Goal: Task Accomplishment & Management: Use online tool/utility

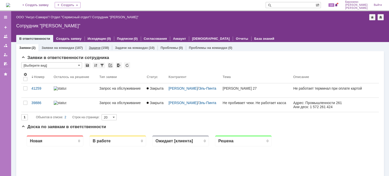
click at [102, 48] on div "(158)" at bounding box center [105, 48] width 8 height 4
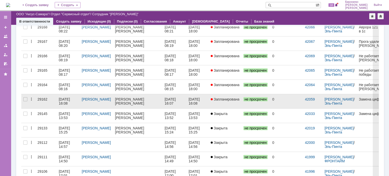
click at [124, 98] on div "[PERSON_NAME]" at bounding box center [138, 99] width 46 height 4
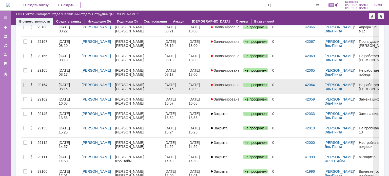
click at [70, 84] on div "[DATE] 08:16" at bounding box center [65, 87] width 12 height 8
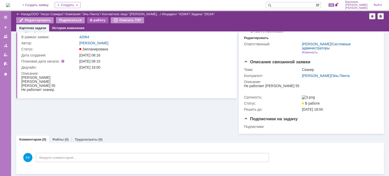
click at [90, 21] on div "В работу" at bounding box center [98, 20] width 22 height 6
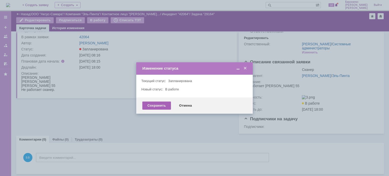
click at [155, 107] on div "Сохранить" at bounding box center [156, 105] width 29 height 8
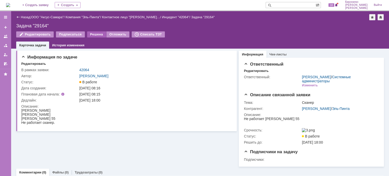
click at [97, 35] on div "Решена" at bounding box center [96, 34] width 19 height 6
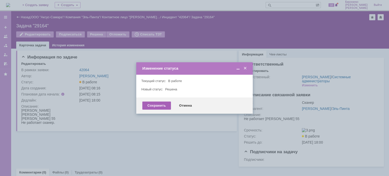
click at [148, 107] on div "Сохранить" at bounding box center [156, 105] width 29 height 8
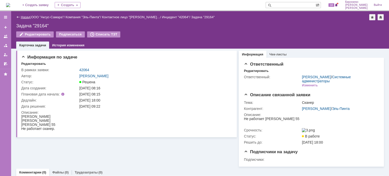
click at [28, 16] on link "Назад" at bounding box center [25, 17] width 9 height 4
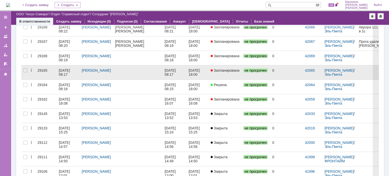
click at [60, 70] on div "[DATE] 08:17" at bounding box center [65, 72] width 12 height 8
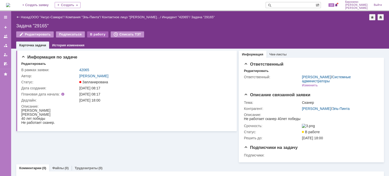
click at [90, 35] on div "В работу" at bounding box center [98, 34] width 22 height 6
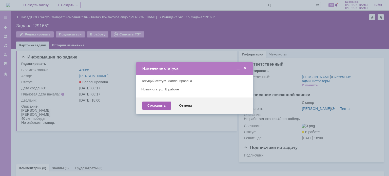
click at [155, 108] on div "Сохранить" at bounding box center [156, 105] width 29 height 8
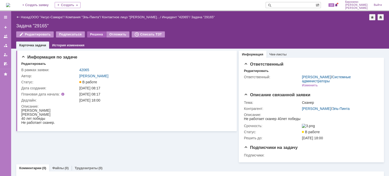
click at [91, 37] on div "Решена" at bounding box center [96, 34] width 19 height 6
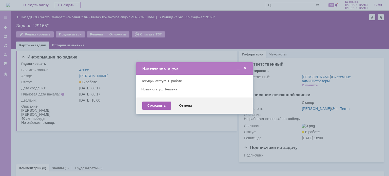
click at [161, 107] on div "Сохранить" at bounding box center [156, 105] width 29 height 8
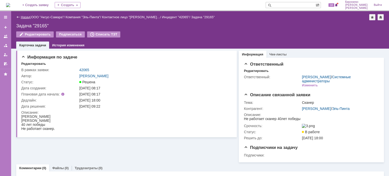
click at [28, 18] on link "Назад" at bounding box center [25, 17] width 9 height 4
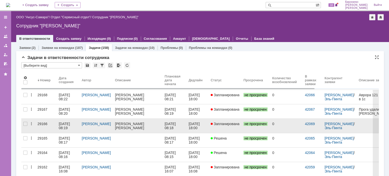
click at [65, 122] on div "[DATE] 08:19" at bounding box center [65, 126] width 12 height 8
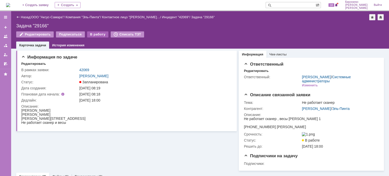
click at [91, 35] on div "В работу" at bounding box center [98, 34] width 22 height 6
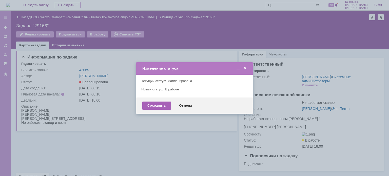
click at [152, 104] on div "Сохранить" at bounding box center [156, 105] width 29 height 8
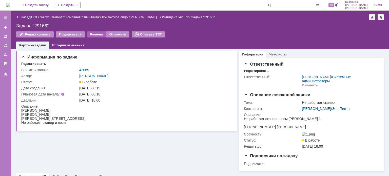
click at [90, 35] on div "Решена" at bounding box center [96, 34] width 19 height 6
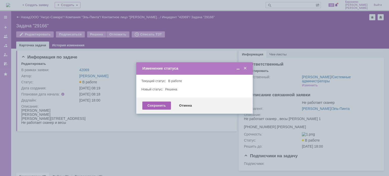
click at [160, 107] on div "Сохранить" at bounding box center [156, 105] width 29 height 8
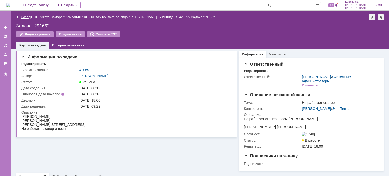
click at [26, 18] on link "Назад" at bounding box center [25, 17] width 9 height 4
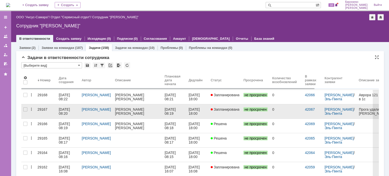
click at [57, 107] on link "[DATE] 08:20" at bounding box center [68, 111] width 23 height 14
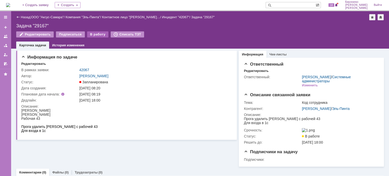
click at [89, 35] on div "В работу" at bounding box center [98, 34] width 22 height 6
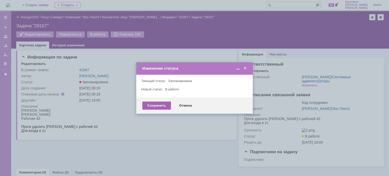
click at [154, 107] on div "Сохранить" at bounding box center [156, 105] width 29 height 8
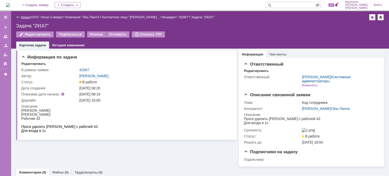
click at [24, 16] on link "Назад" at bounding box center [25, 17] width 9 height 4
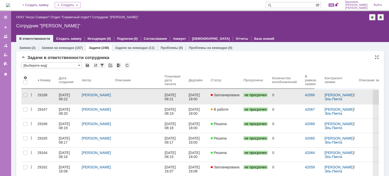
click at [65, 96] on div "[DATE] 08:22" at bounding box center [65, 97] width 12 height 8
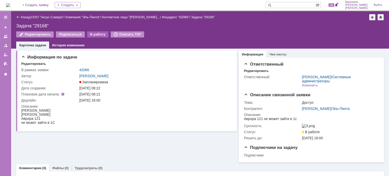
click at [90, 35] on div "В работу" at bounding box center [98, 34] width 22 height 6
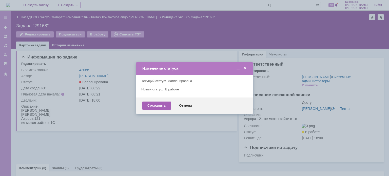
click at [163, 106] on div "Сохранить" at bounding box center [156, 105] width 29 height 8
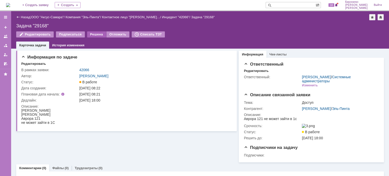
click at [93, 36] on div "Решена" at bounding box center [96, 34] width 19 height 6
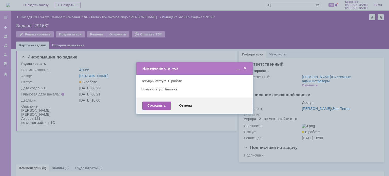
click at [159, 106] on div "Сохранить" at bounding box center [156, 105] width 29 height 8
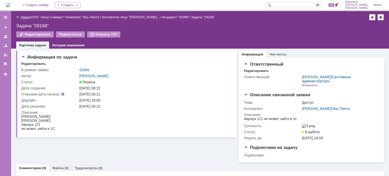
click at [27, 18] on link "Назад" at bounding box center [25, 17] width 9 height 4
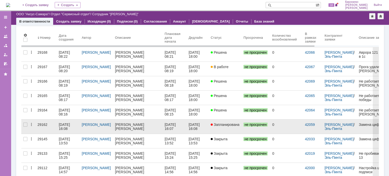
click at [47, 123] on div "29162" at bounding box center [45, 124] width 17 height 4
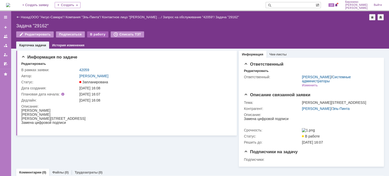
click at [91, 36] on div "В работу" at bounding box center [98, 34] width 22 height 6
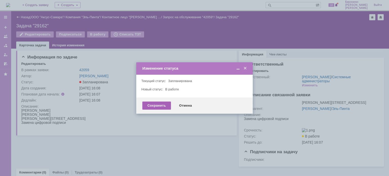
click at [148, 108] on div "Сохранить" at bounding box center [156, 105] width 29 height 8
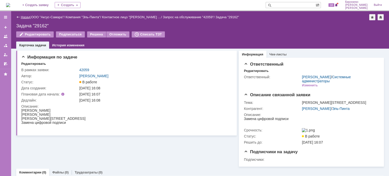
click at [25, 17] on link "Назад" at bounding box center [25, 17] width 9 height 4
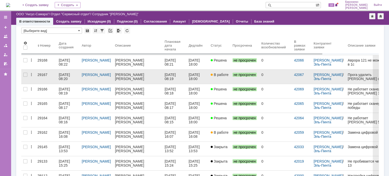
scroll to position [25, 0]
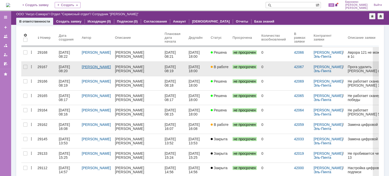
click at [93, 69] on link "[PERSON_NAME]" at bounding box center [96, 67] width 29 height 4
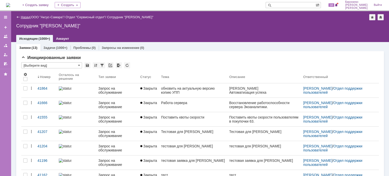
click at [22, 17] on link "Назад" at bounding box center [25, 17] width 9 height 4
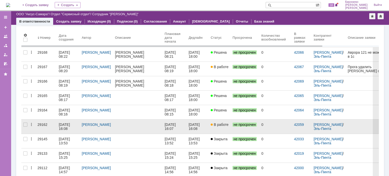
click at [62, 127] on div "[DATE] 16:08" at bounding box center [65, 126] width 12 height 8
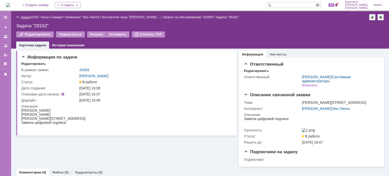
click at [21, 17] on link "Назад" at bounding box center [25, 17] width 9 height 4
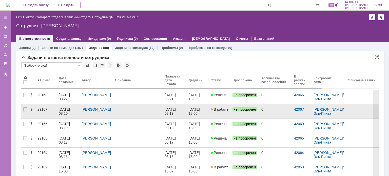
click at [64, 109] on div "[DATE] 08:20" at bounding box center [65, 111] width 12 height 8
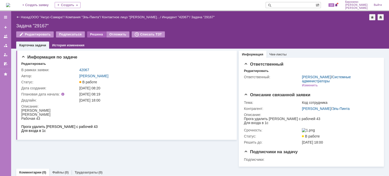
click at [93, 33] on div "Решена" at bounding box center [96, 34] width 19 height 6
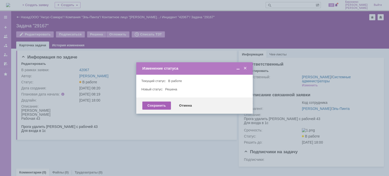
click at [162, 104] on div "Сохранить" at bounding box center [156, 105] width 29 height 8
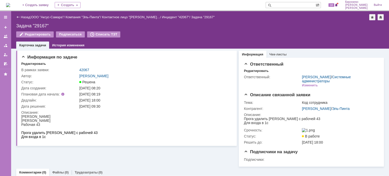
click at [23, 15] on div "Назад | ООО "Аксус-Самара" / Компания "Эль-Пинта" / Контактное лицо "[PERSON_NA…" at bounding box center [199, 17] width 367 height 6
click at [26, 17] on link "Назад" at bounding box center [25, 17] width 9 height 4
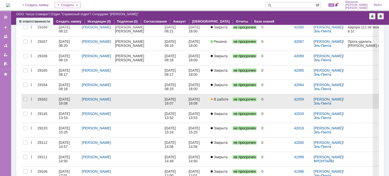
click at [71, 97] on div "[DATE] 16:08" at bounding box center [65, 101] width 12 height 8
